Goal: Find specific page/section: Find specific page/section

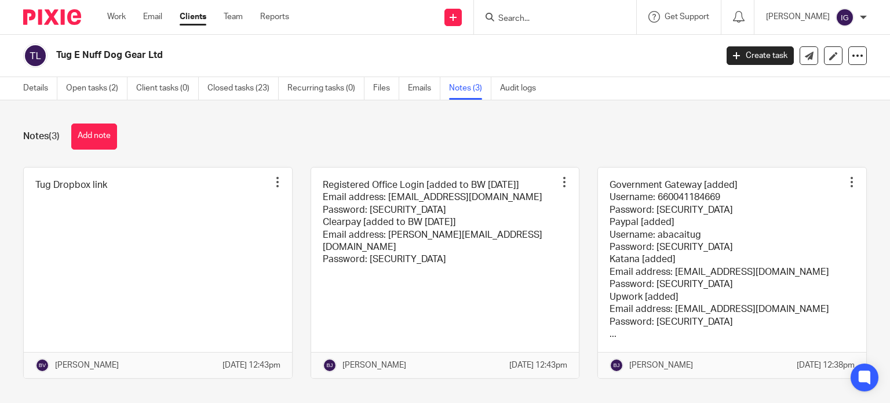
click at [538, 11] on form at bounding box center [558, 17] width 123 height 14
click at [529, 21] on input "Search" at bounding box center [549, 19] width 104 height 10
click at [529, 22] on input "byu y" at bounding box center [549, 19] width 104 height 10
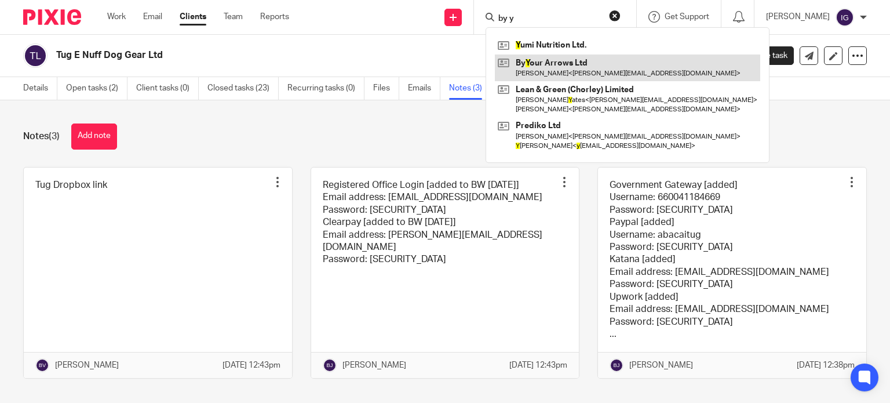
type input "by y"
click at [541, 65] on link at bounding box center [627, 67] width 265 height 27
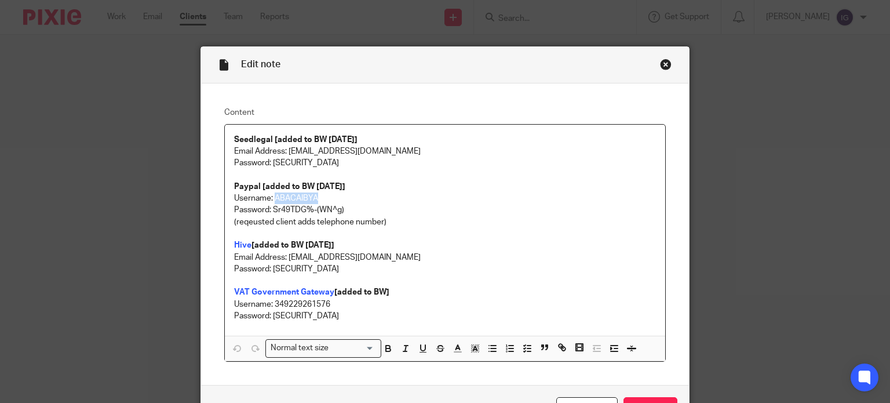
drag, startPoint x: 272, startPoint y: 199, endPoint x: 337, endPoint y: 199, distance: 64.9
click at [337, 199] on p "Username: ABACAIBYA" at bounding box center [445, 198] width 422 height 12
copy p "ABACAIBYA"
